Goal: Transaction & Acquisition: Purchase product/service

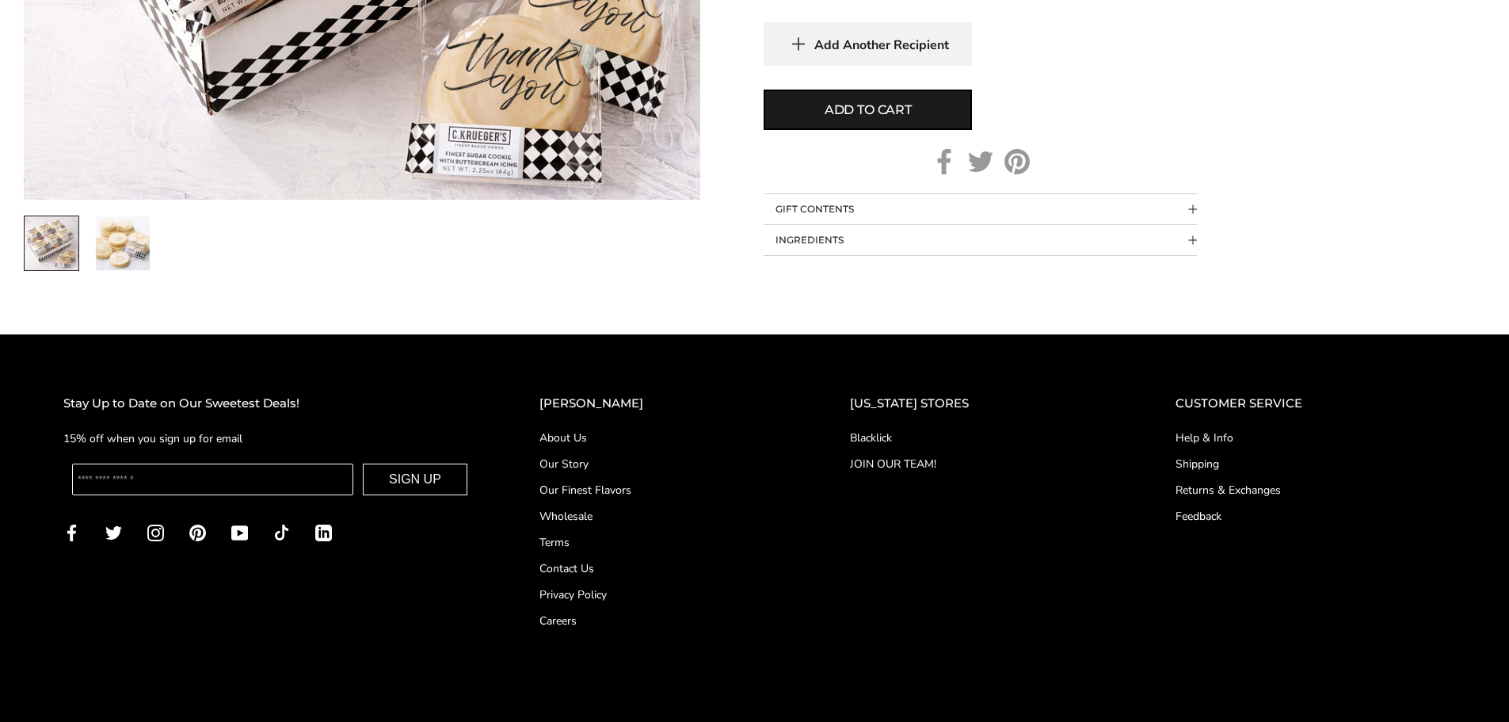
scroll to position [554, 0]
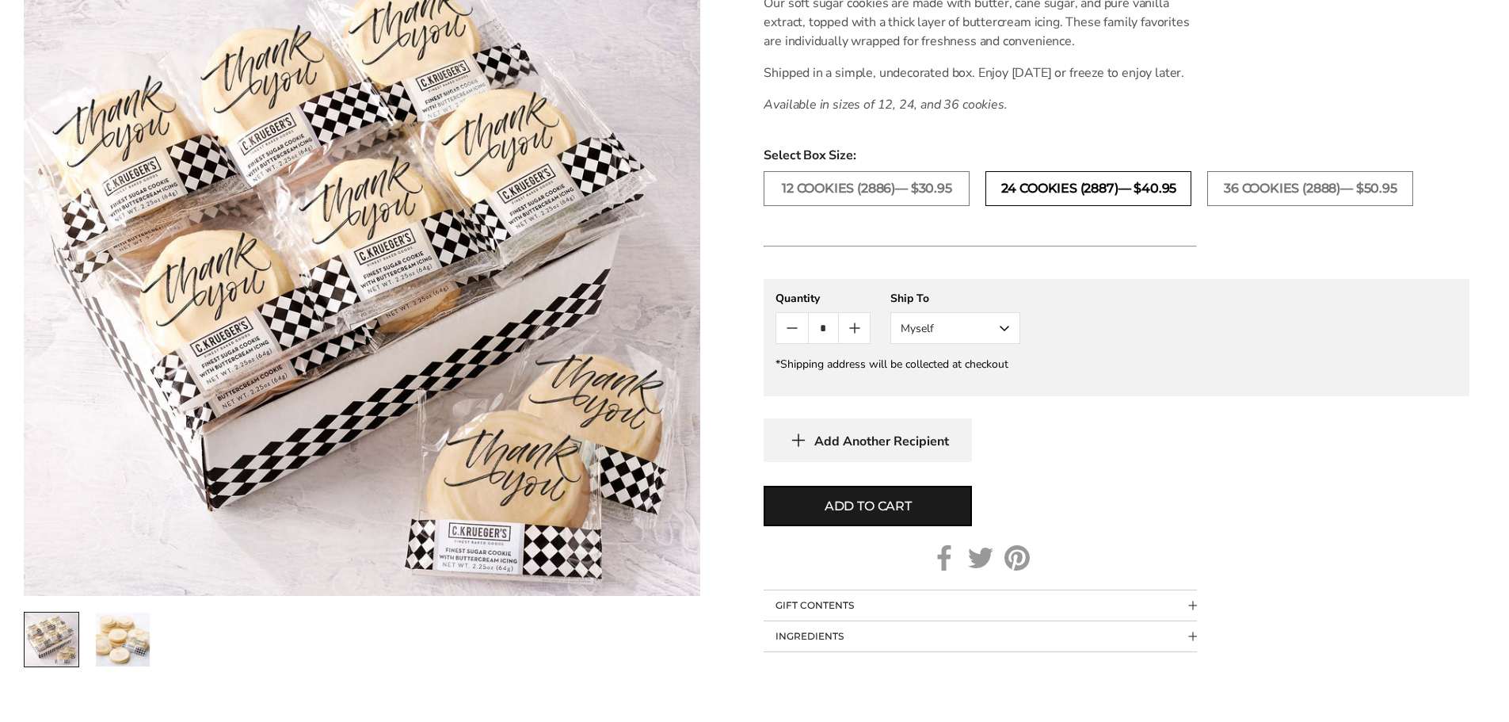
click at [1031, 206] on label "24 COOKIES (2887)— $40.95" at bounding box center [1088, 188] width 206 height 35
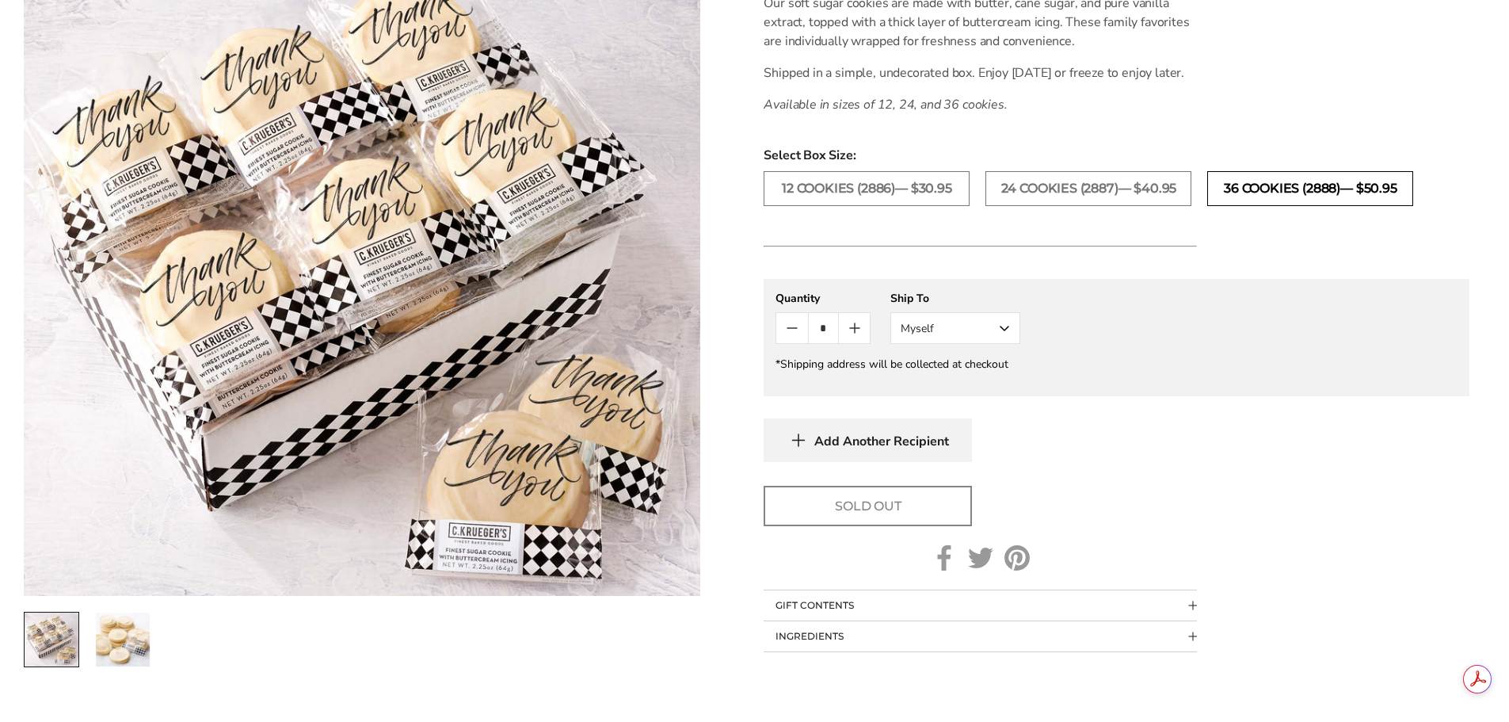
click at [1282, 206] on label "36 COOKIES (2888)— $50.95" at bounding box center [1310, 188] width 206 height 35
click at [900, 204] on label "12 COOKIES (2886)— $30.95" at bounding box center [867, 188] width 206 height 35
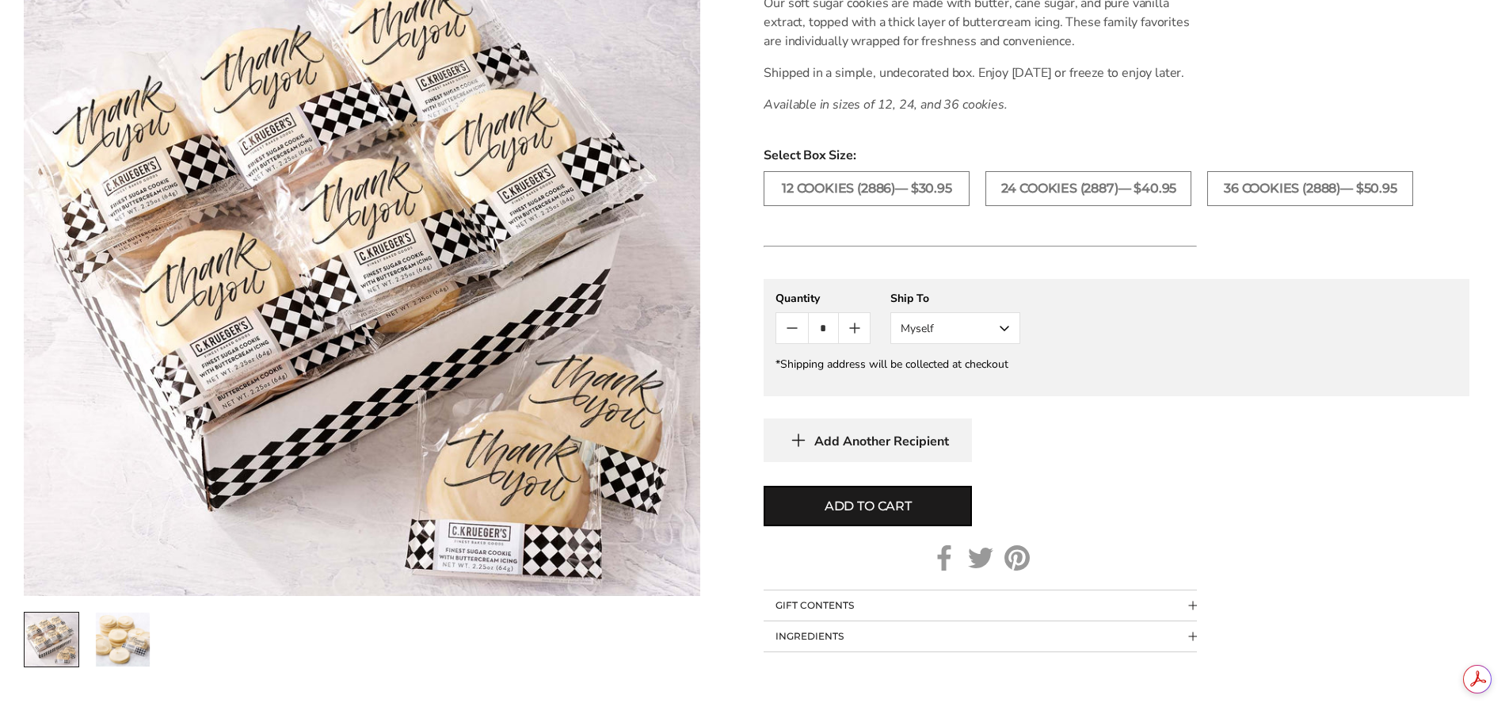
click at [853, 337] on icon "Count plus" at bounding box center [854, 327] width 19 height 19
click at [785, 337] on icon "Count minus" at bounding box center [792, 327] width 19 height 19
